Goal: Task Accomplishment & Management: Use online tool/utility

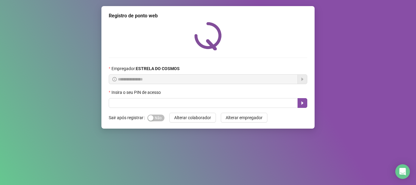
click at [184, 136] on div "**********" at bounding box center [208, 92] width 416 height 185
click at [155, 95] on label "Insira o seu PIN de acesso" at bounding box center [137, 92] width 56 height 7
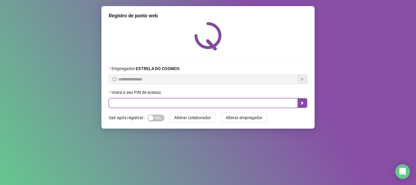
click at [155, 100] on input "text" at bounding box center [203, 103] width 189 height 10
type input "*****"
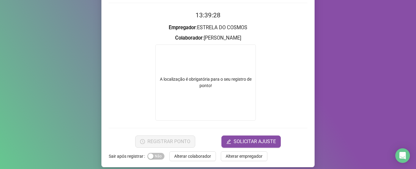
scroll to position [60, 0]
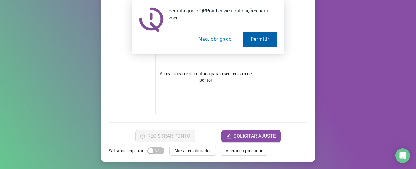
click at [253, 41] on button "Permitir" at bounding box center [260, 39] width 34 height 15
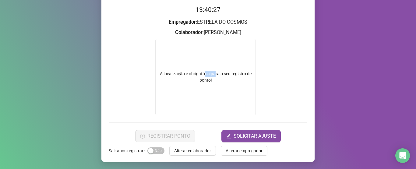
drag, startPoint x: 213, startPoint y: 51, endPoint x: 219, endPoint y: 51, distance: 5.8
click at [215, 51] on div "A localização é obrigatória para o seu registro de ponto!" at bounding box center [205, 77] width 101 height 76
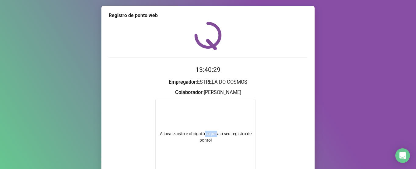
scroll to position [0, 0]
click at [51, 33] on div "Registro de ponto web 13:40:31 Empregador : ESTRELA DO COSMOS Colaborador : [PE…" at bounding box center [208, 84] width 416 height 169
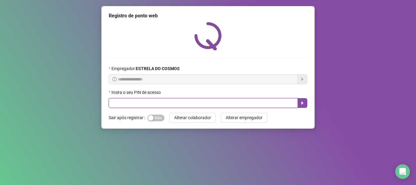
click at [207, 102] on input "text" at bounding box center [203, 103] width 189 height 10
type input "*****"
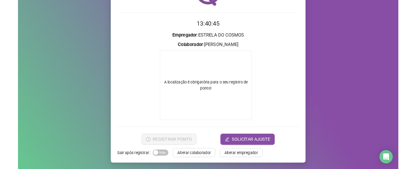
scroll to position [44, 0]
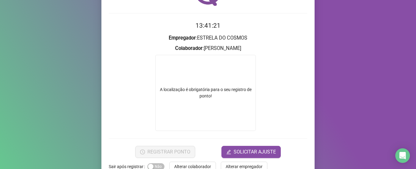
click at [114, 77] on form "A localização é obrigatória para o seu registro de ponto!" at bounding box center [208, 93] width 199 height 76
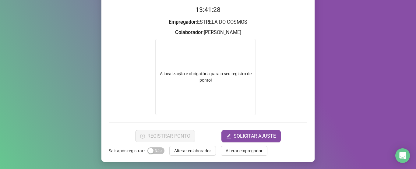
click at [179, 57] on div "A localização é obrigatória para o seu registro de ponto!" at bounding box center [205, 77] width 101 height 76
click at [173, 74] on div "A localização é obrigatória para o seu registro de ponto!" at bounding box center [206, 77] width 100 height 13
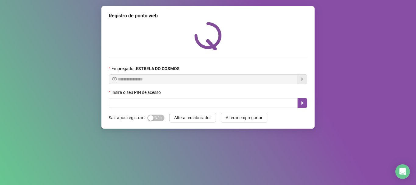
click at [211, 95] on div "Insira o seu PIN de acesso" at bounding box center [208, 93] width 199 height 9
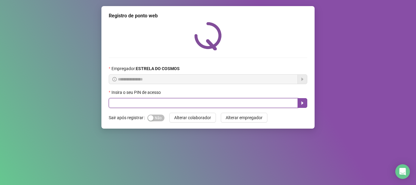
click at [208, 100] on input "text" at bounding box center [203, 103] width 189 height 10
type input "*****"
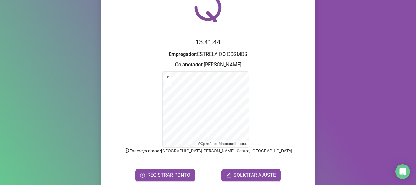
scroll to position [51, 0]
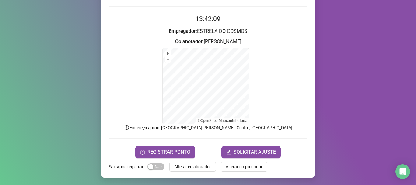
click at [12, 27] on div "Registro de ponto web 13:42:09 Empregador : ESTRELA DO COSMOS Colaborador : ALA…" at bounding box center [208, 92] width 416 height 185
